Goal: Transaction & Acquisition: Purchase product/service

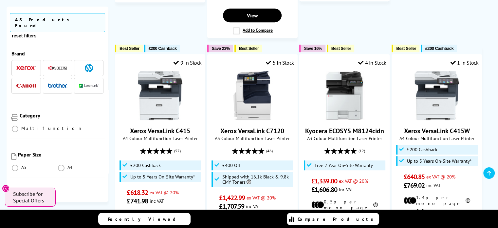
scroll to position [393, 0]
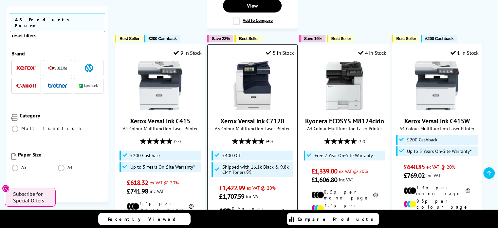
drag, startPoint x: 59, startPoint y: 154, endPoint x: 257, endPoint y: 127, distance: 199.4
click at [61, 165] on span at bounding box center [61, 168] width 7 height 7
click at [68, 165] on input "radio" at bounding box center [68, 165] width 0 height 0
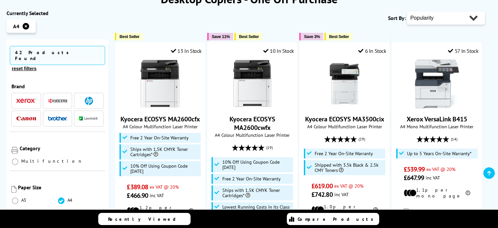
scroll to position [131, 0]
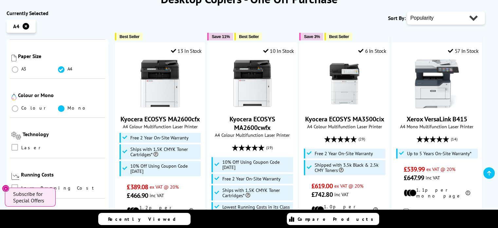
click at [61, 105] on span at bounding box center [61, 108] width 7 height 7
click at [68, 106] on input "radio" at bounding box center [68, 106] width 0 height 0
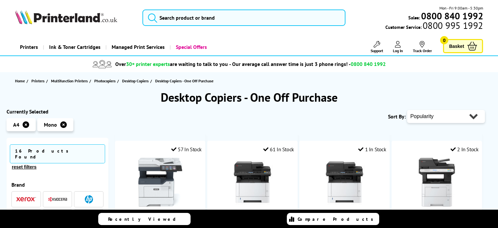
click at [454, 114] on select "Popularity Rating Price - Low to High Price - High to Low Running Costs - Low t…" at bounding box center [446, 116] width 78 height 13
select select "Price Ascending"
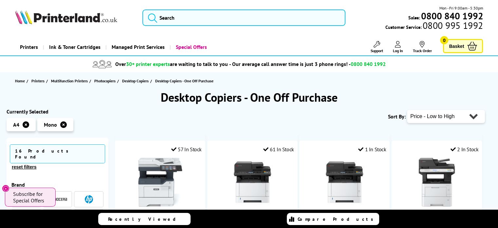
click at [407, 110] on select "Popularity Rating Price - Low to High Price - High to Low Running Costs - Low t…" at bounding box center [446, 116] width 78 height 13
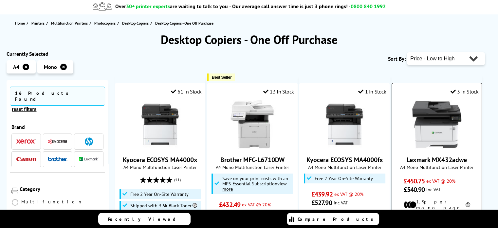
scroll to position [98, 0]
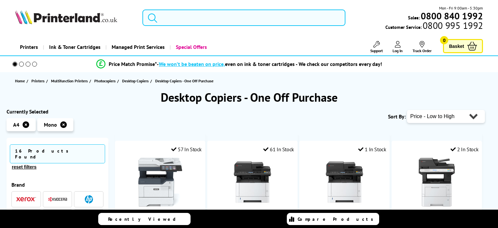
select select "Price Ascending"
